Goal: Task Accomplishment & Management: Use online tool/utility

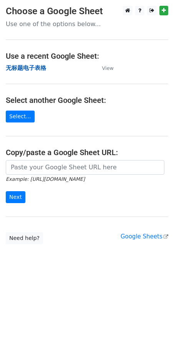
click at [35, 68] on strong "无标题电子表格" at bounding box center [26, 68] width 40 height 7
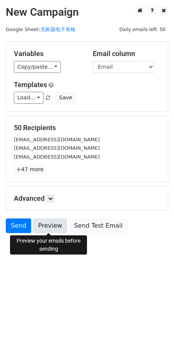
click at [50, 229] on link "Preview" at bounding box center [50, 226] width 34 height 15
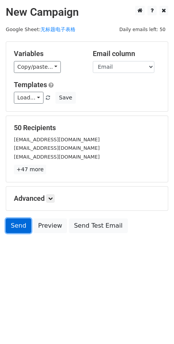
click at [22, 228] on link "Send" at bounding box center [18, 226] width 25 height 15
